Goal: Information Seeking & Learning: Check status

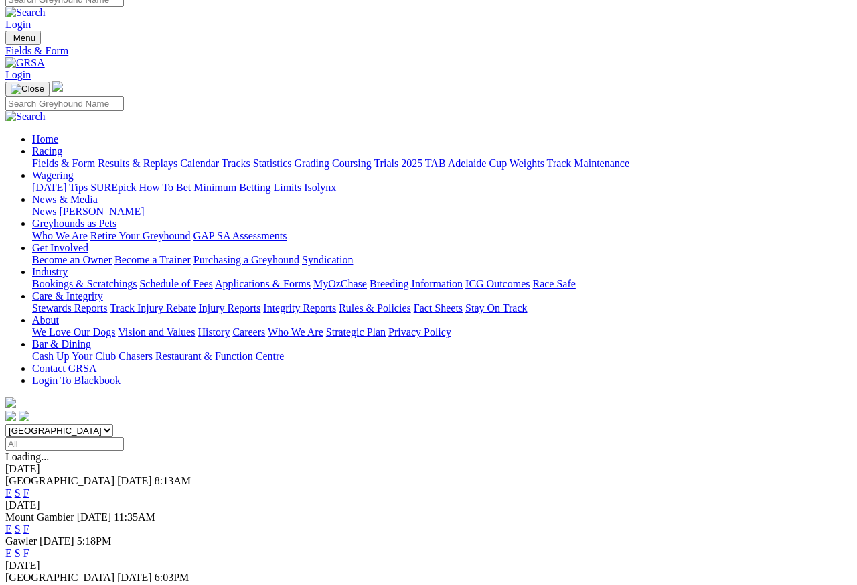
scroll to position [12, 0]
click at [167, 158] on link "Results & Replays" at bounding box center [138, 163] width 80 height 11
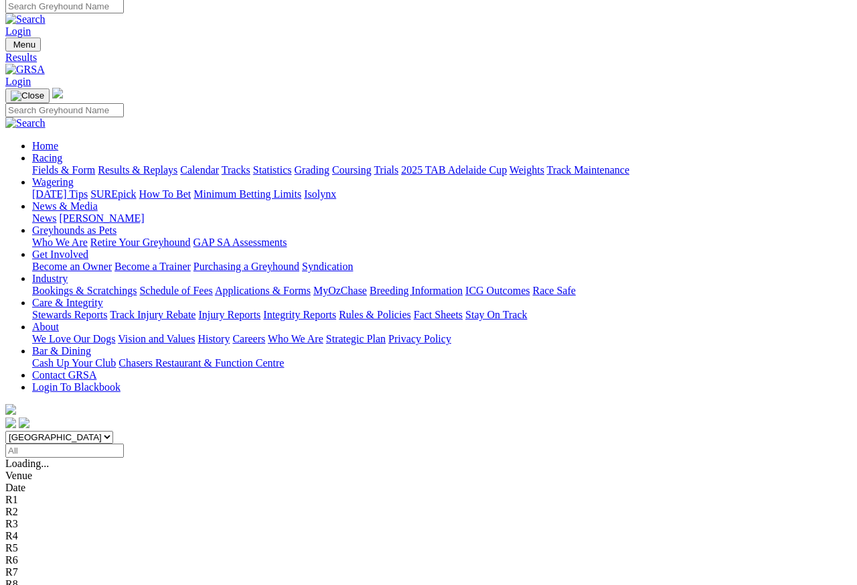
scroll to position [6, 0]
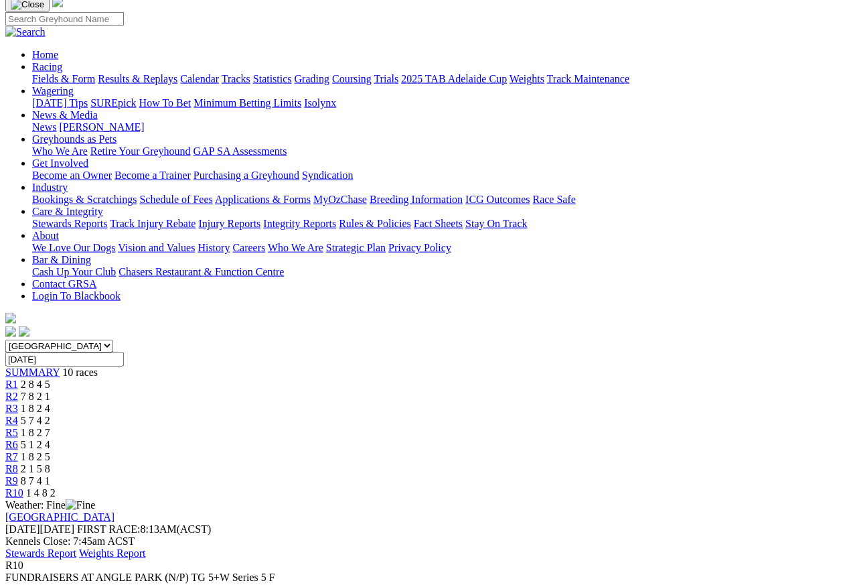
scroll to position [98, 0]
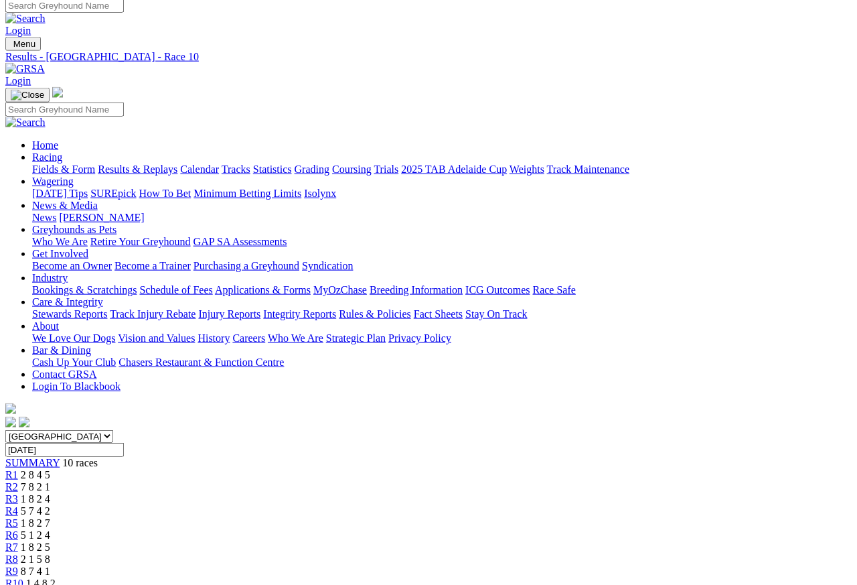
scroll to position [0, 0]
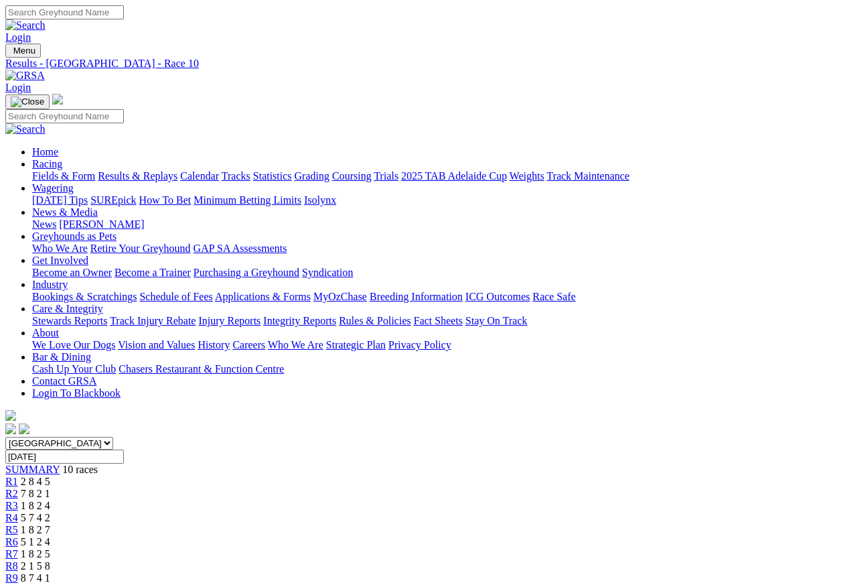
click at [18, 572] on span "R9" at bounding box center [11, 577] width 13 height 11
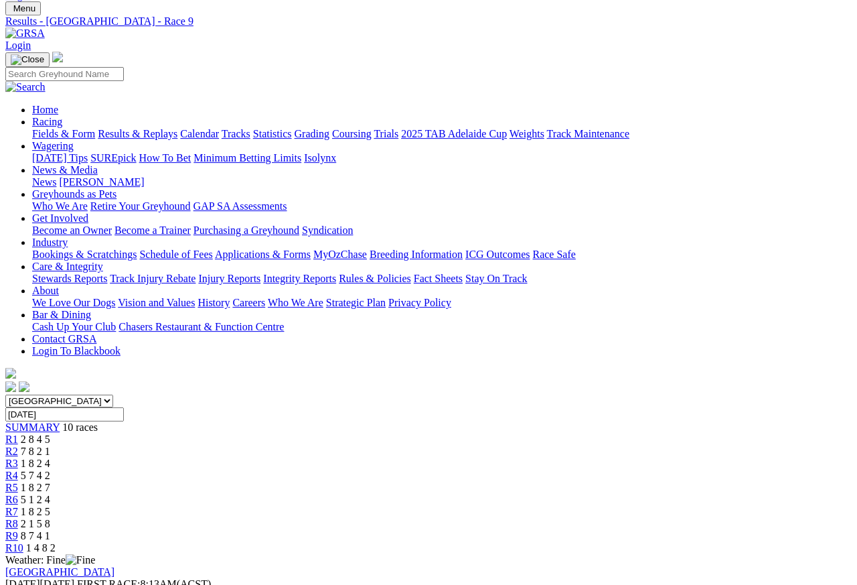
scroll to position [41, 0]
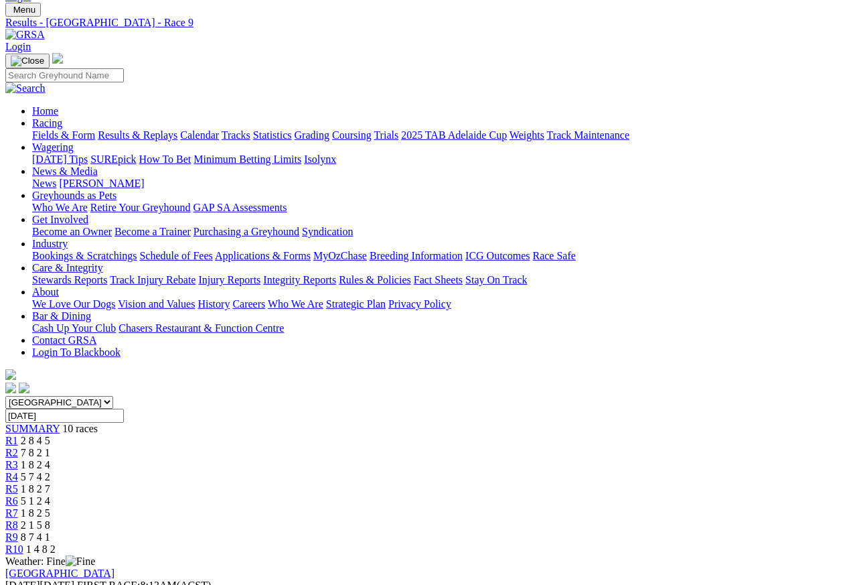
click at [18, 519] on link "R8" at bounding box center [11, 524] width 13 height 11
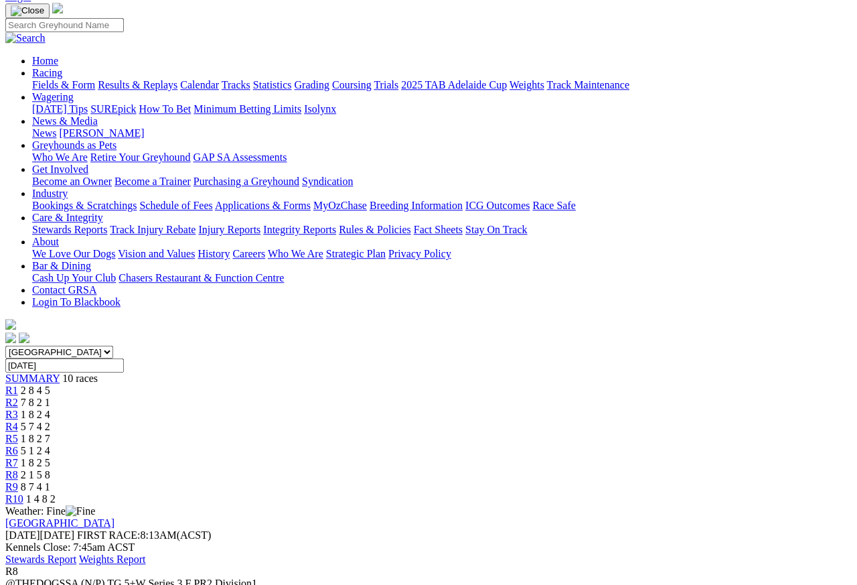
scroll to position [91, 0]
click at [50, 457] on span "1 8 2 5" at bounding box center [35, 462] width 29 height 11
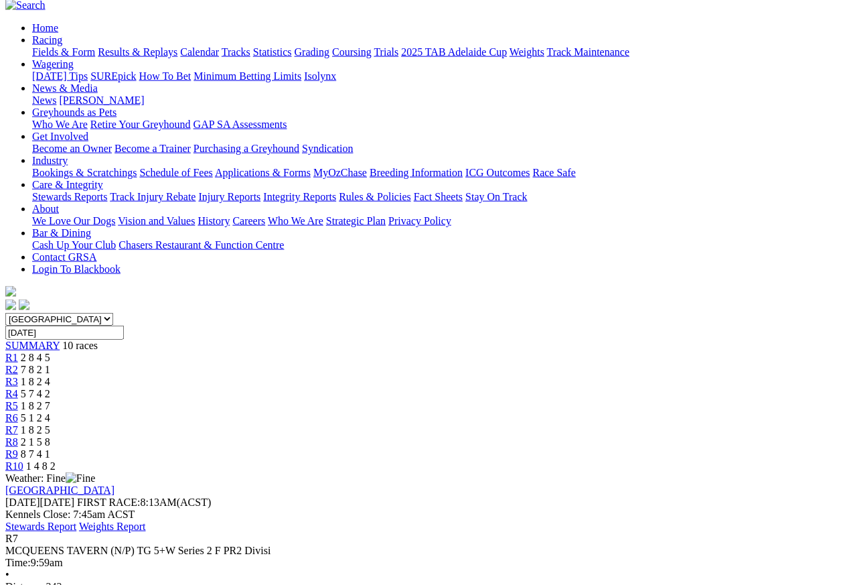
scroll to position [113, 0]
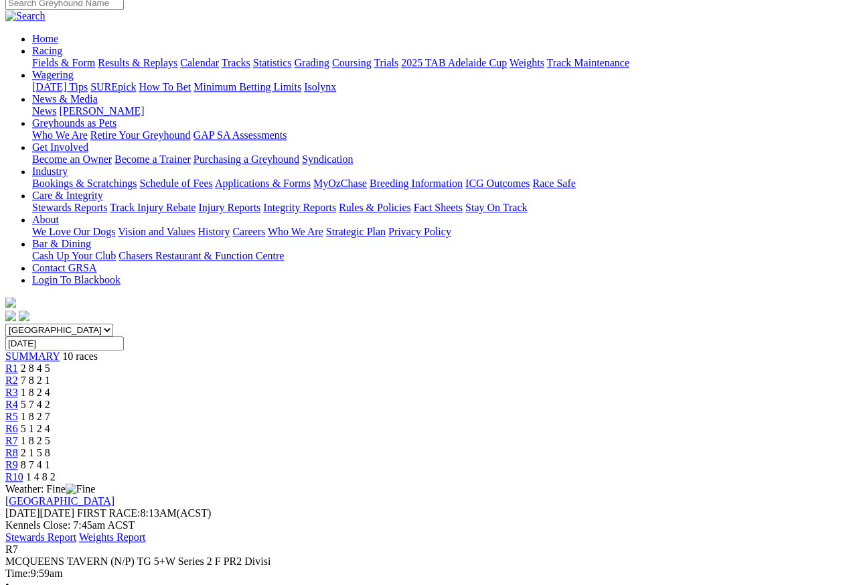
click at [18, 423] on span "R6" at bounding box center [11, 428] width 13 height 11
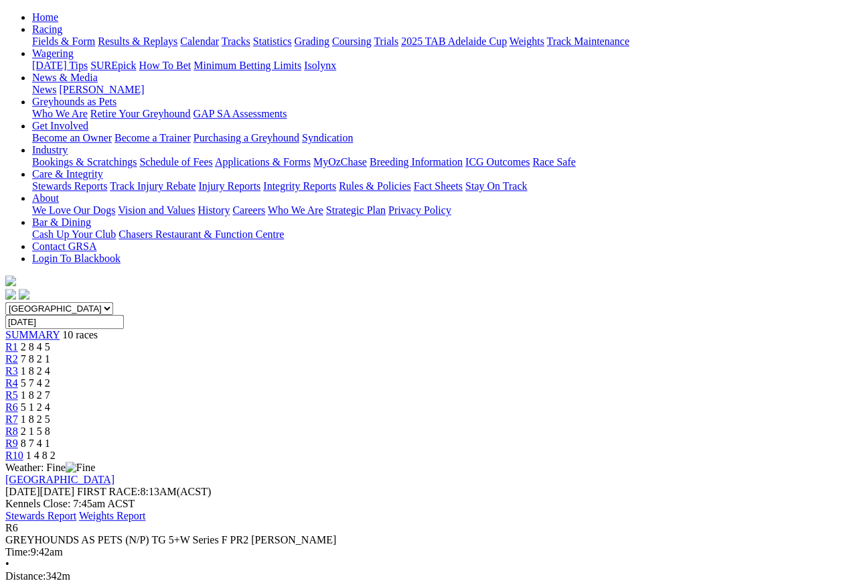
scroll to position [133, 0]
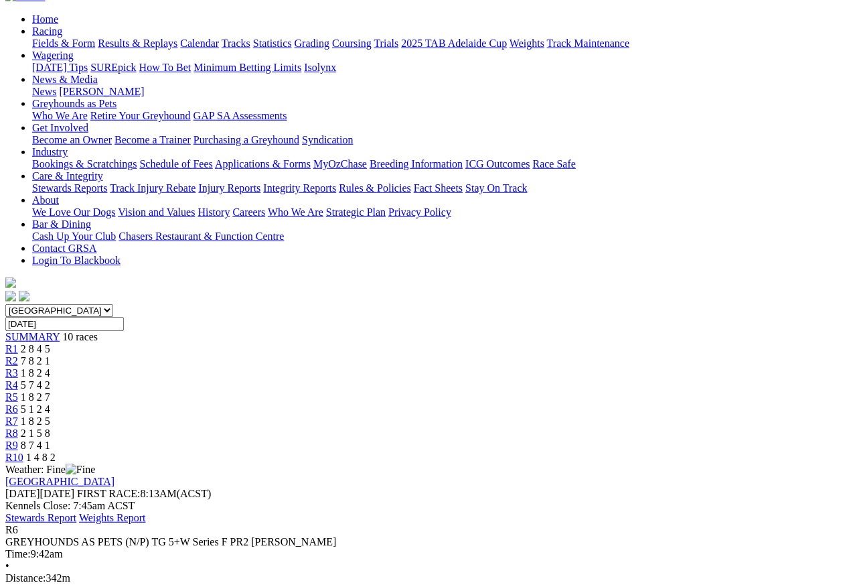
click at [18, 391] on span "R5" at bounding box center [11, 396] width 13 height 11
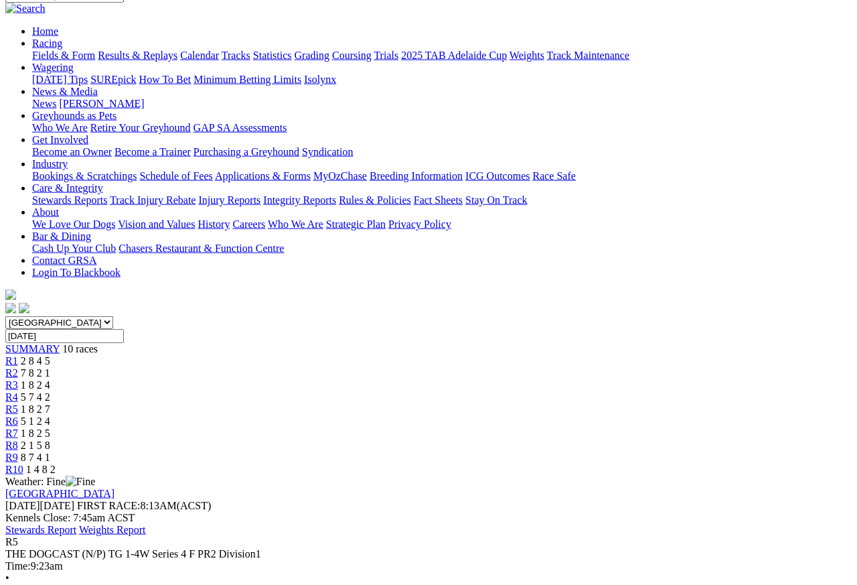
scroll to position [118, 0]
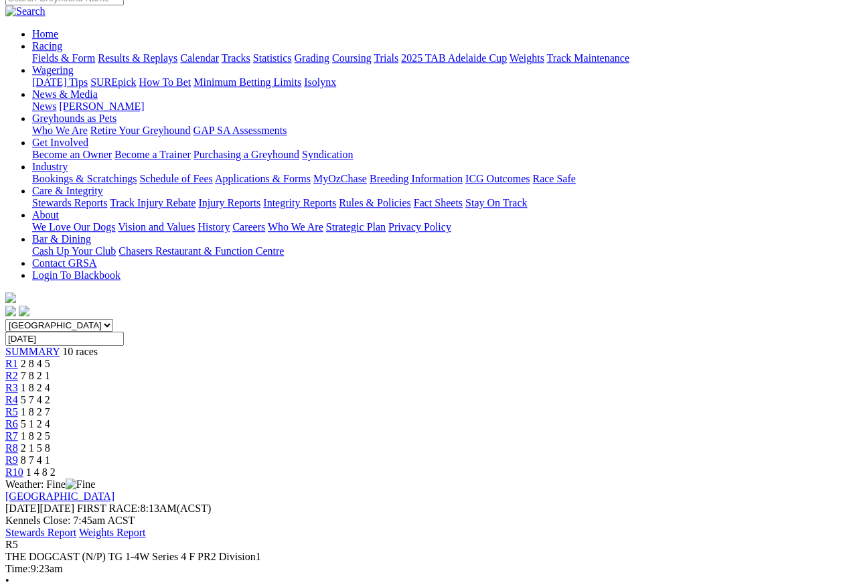
click at [18, 394] on span "R4" at bounding box center [11, 399] width 13 height 11
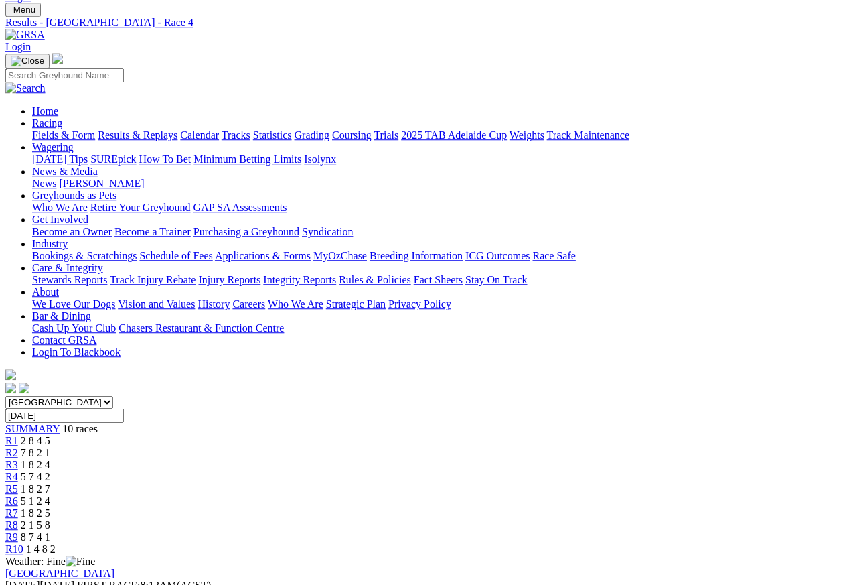
scroll to position [35, 0]
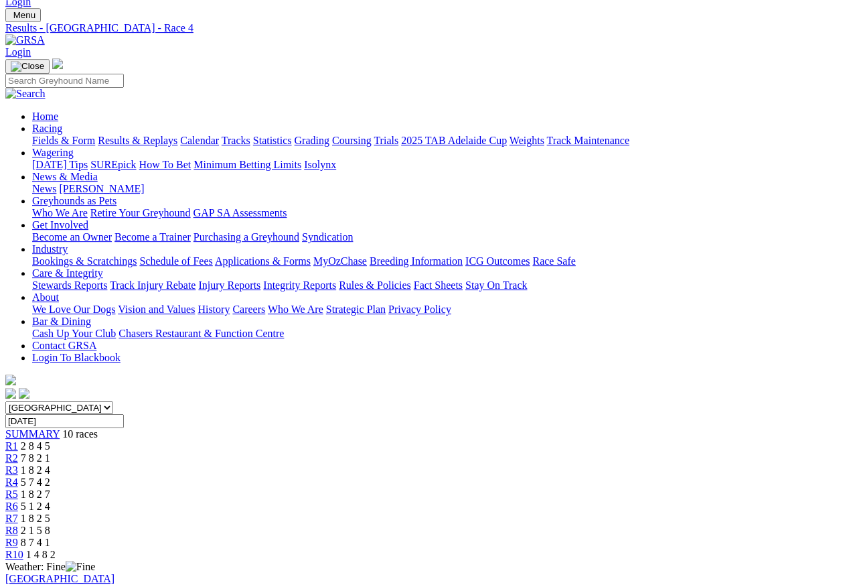
click at [50, 464] on span "1 8 2 4" at bounding box center [35, 469] width 29 height 11
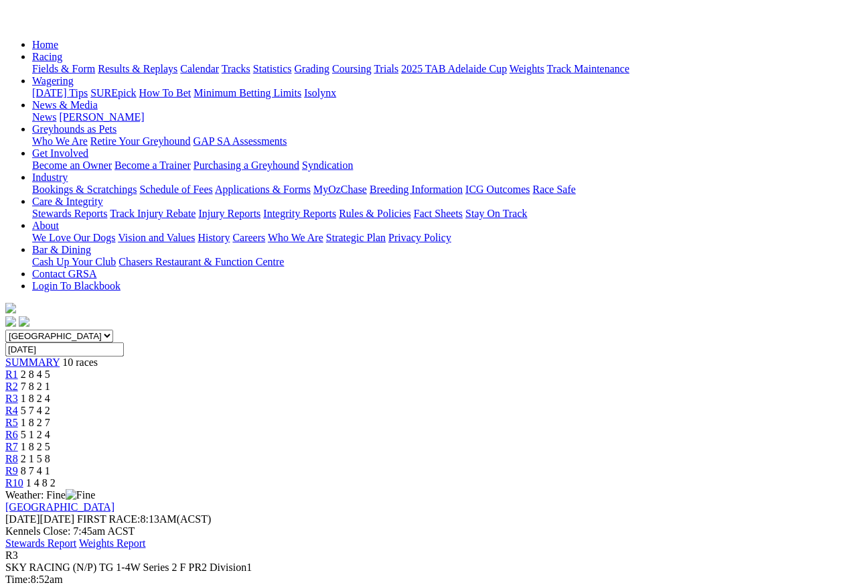
scroll to position [75, 0]
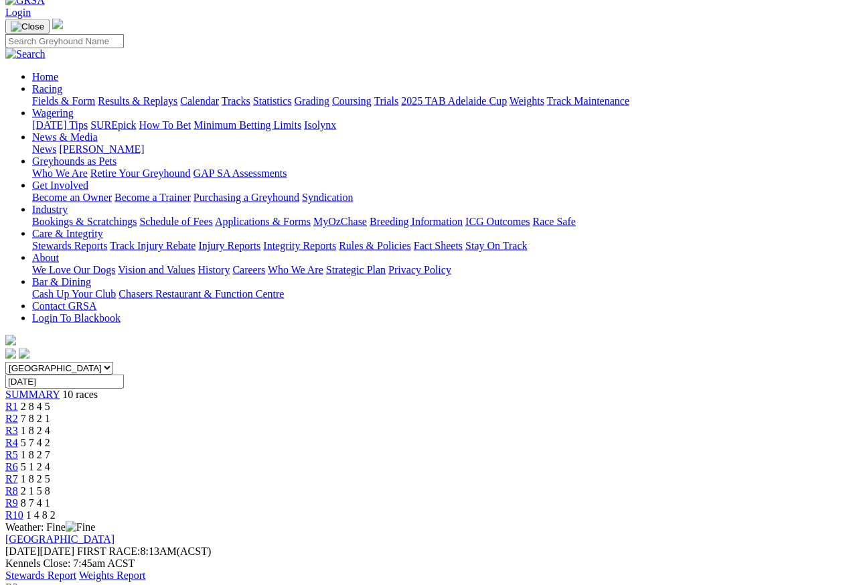
click at [18, 413] on link "R2" at bounding box center [11, 418] width 13 height 11
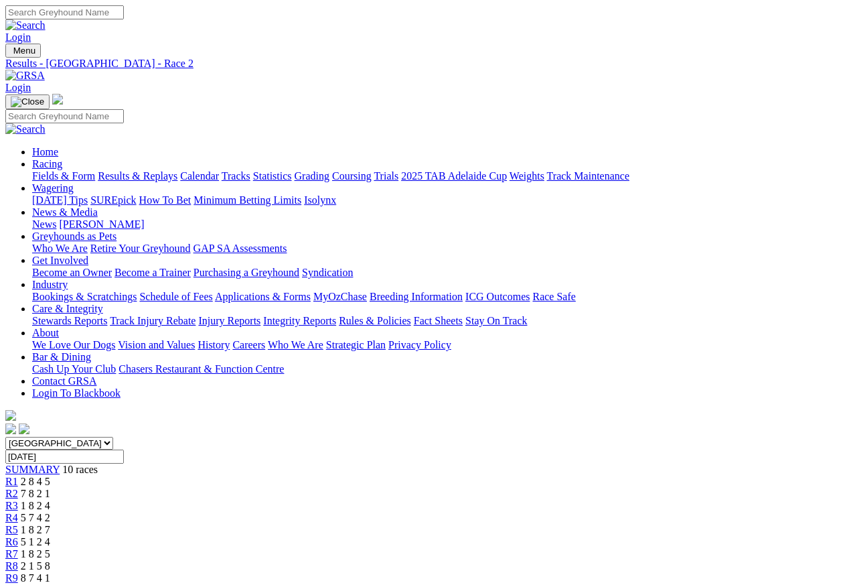
click at [18, 475] on link "R1" at bounding box center [11, 480] width 13 height 11
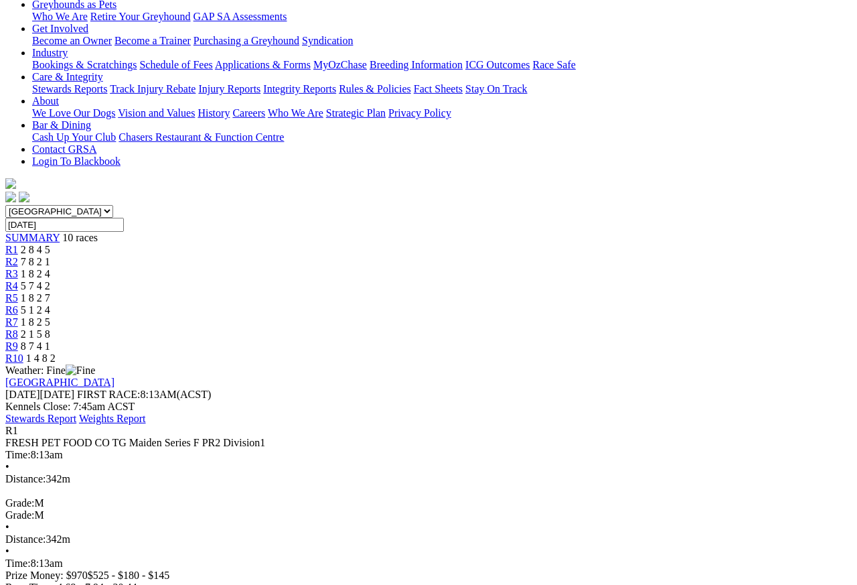
scroll to position [234, 0]
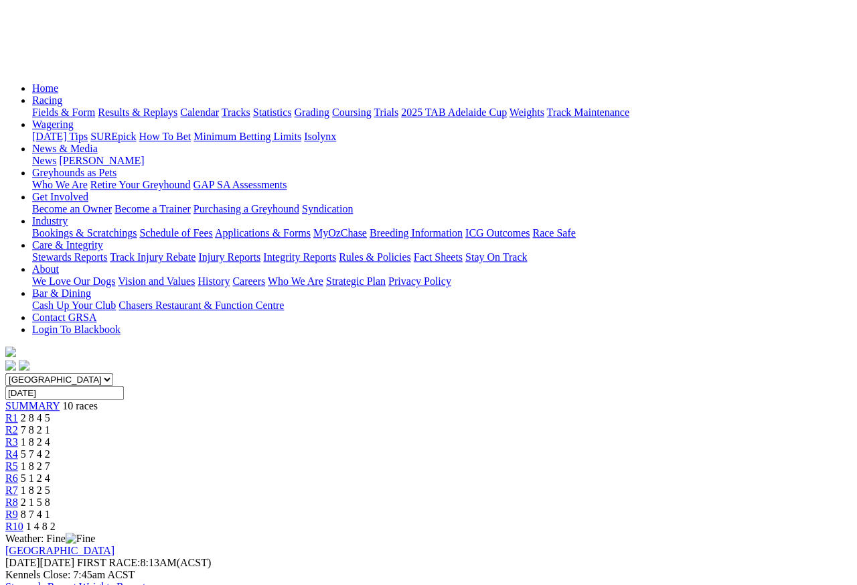
scroll to position [0, 0]
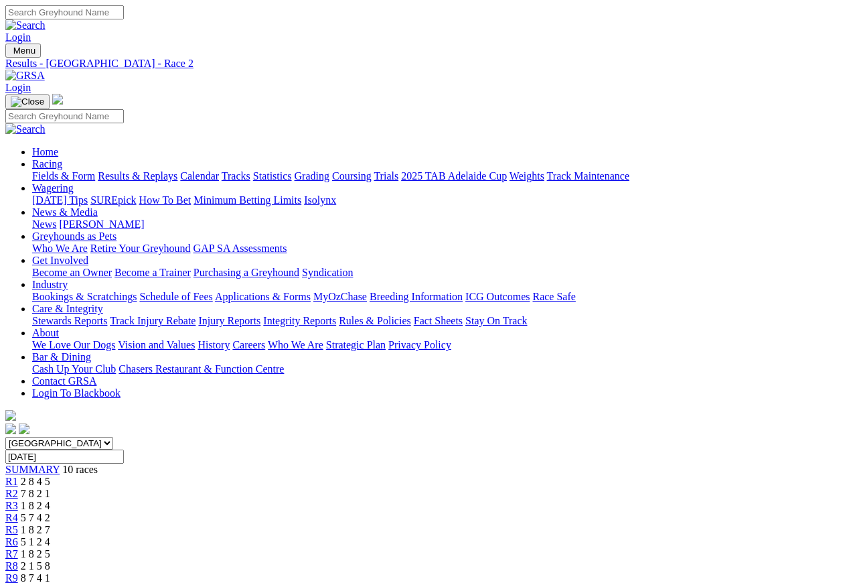
scroll to position [6, 0]
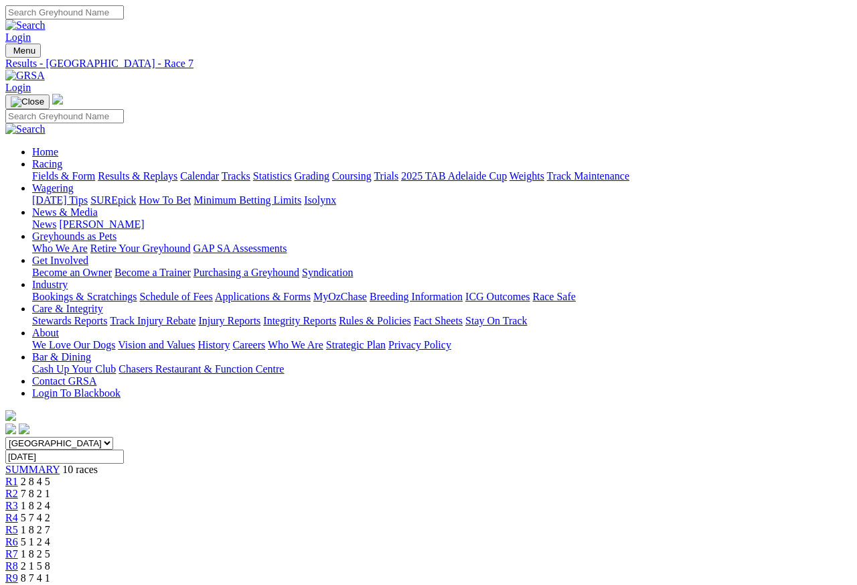
scroll to position [6, 0]
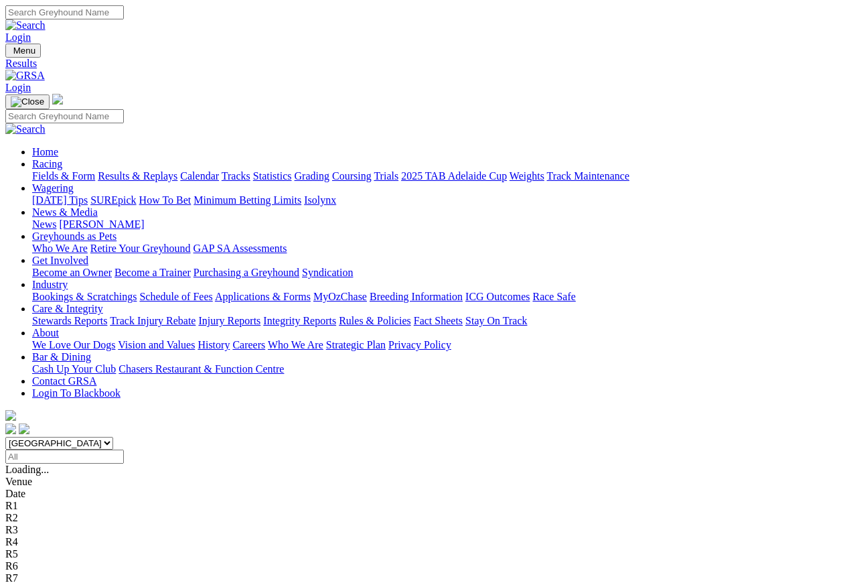
scroll to position [6, 0]
